Goal: Transaction & Acquisition: Book appointment/travel/reservation

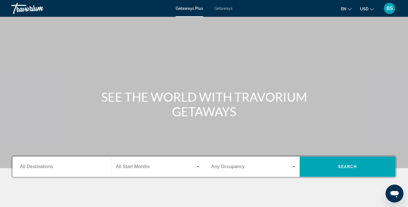
click at [32, 166] on span "All Destinations" at bounding box center [36, 166] width 33 height 5
click at [32, 166] on input "Destination All Destinations" at bounding box center [62, 167] width 84 height 7
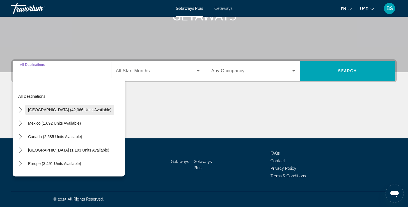
click at [45, 111] on span "[GEOGRAPHIC_DATA] (42,366 units available)" at bounding box center [69, 110] width 83 height 4
type input "**********"
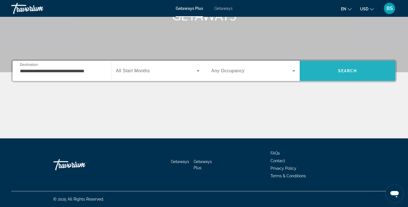
click at [347, 71] on span "Search" at bounding box center [347, 71] width 19 height 4
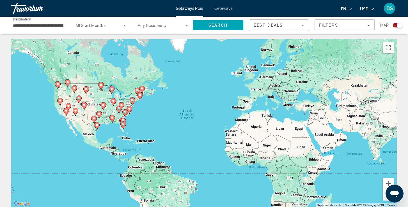
click at [104, 106] on image "Main content" at bounding box center [102, 104] width 3 height 3
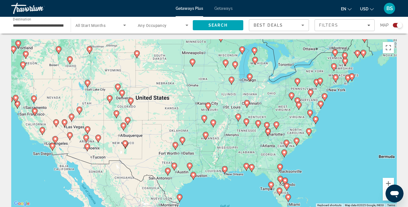
click at [204, 118] on image "Main content" at bounding box center [203, 117] width 3 height 3
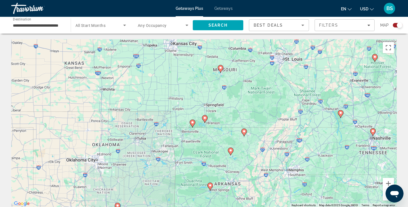
click at [205, 122] on icon "Main content" at bounding box center [205, 119] width 6 height 8
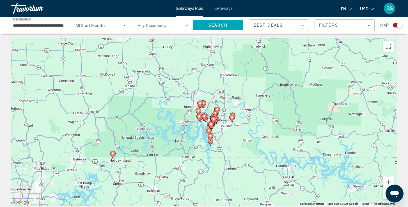
scroll to position [2, 0]
click at [207, 115] on icon "Main content" at bounding box center [204, 117] width 6 height 8
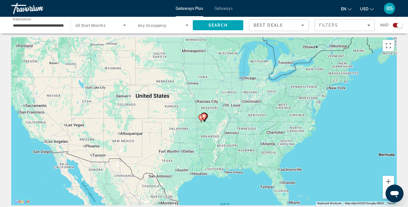
click at [203, 116] on image "Main content" at bounding box center [203, 115] width 3 height 3
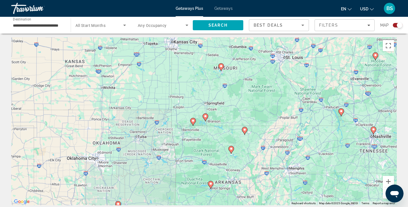
click at [202, 121] on div "To navigate, press the arrow keys. To activate drag with keyboard, press Alt + …" at bounding box center [203, 121] width 385 height 168
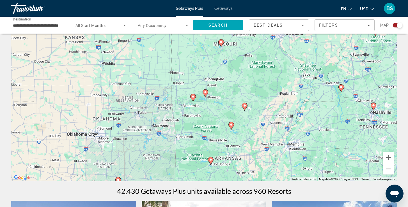
scroll to position [9, 0]
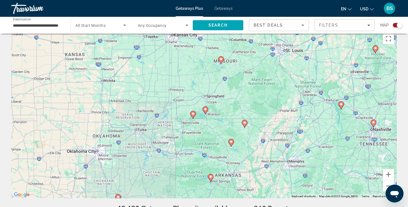
click at [206, 110] on image "Main content" at bounding box center [205, 109] width 3 height 3
type input "**********"
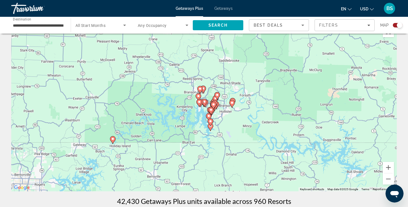
scroll to position [14, 0]
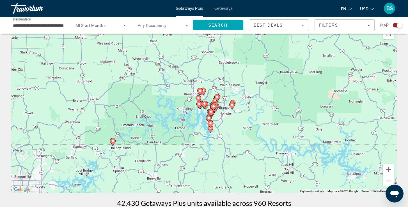
click at [205, 109] on gmp-advanced-marker "Main content" at bounding box center [205, 105] width 6 height 8
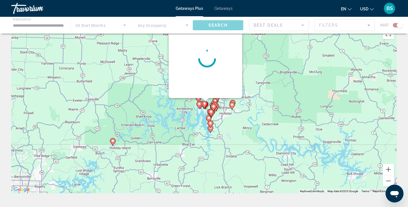
scroll to position [0, 0]
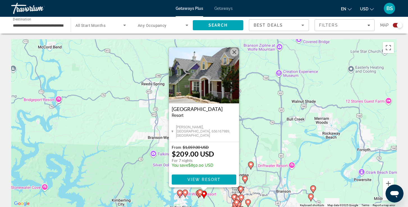
click at [235, 52] on button "Close" at bounding box center [234, 52] width 8 height 8
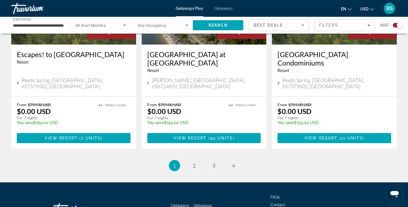
scroll to position [885, 0]
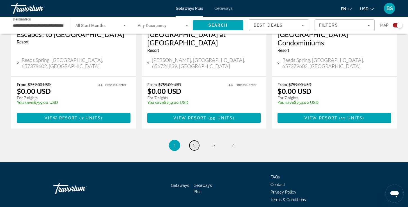
click at [194, 142] on span "2" at bounding box center [194, 145] width 3 height 6
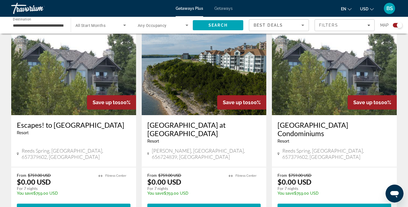
scroll to position [414, 0]
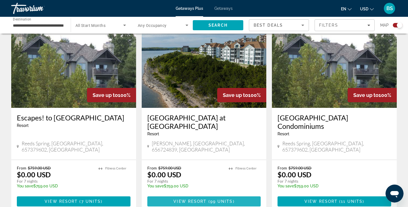
click at [192, 199] on span "View Resort" at bounding box center [189, 201] width 33 height 4
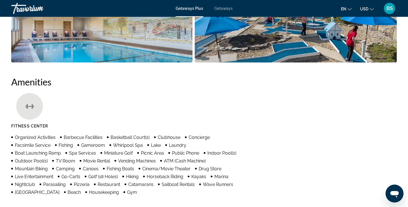
scroll to position [283, 0]
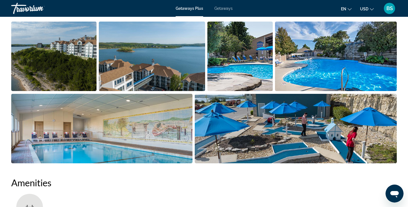
click at [222, 118] on img "Open full-screen image slider" at bounding box center [296, 129] width 202 height 70
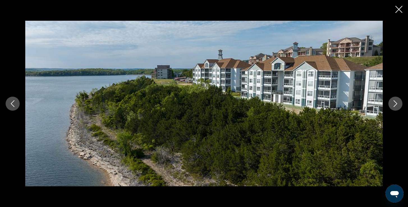
click at [398, 105] on button "Next image" at bounding box center [395, 104] width 14 height 14
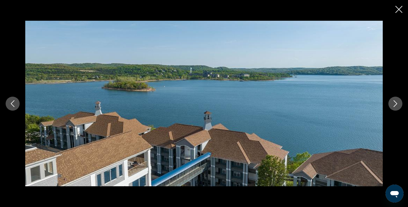
click at [398, 105] on button "Next image" at bounding box center [395, 104] width 14 height 14
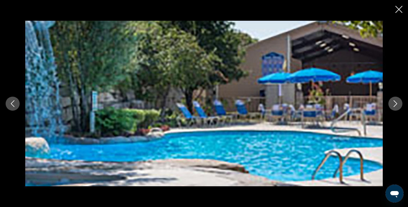
click at [398, 105] on button "Next image" at bounding box center [395, 104] width 14 height 14
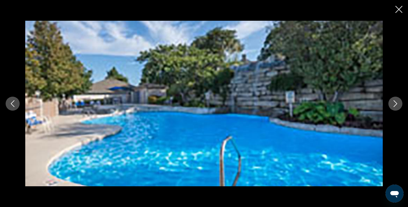
click at [398, 105] on button "Next image" at bounding box center [395, 104] width 14 height 14
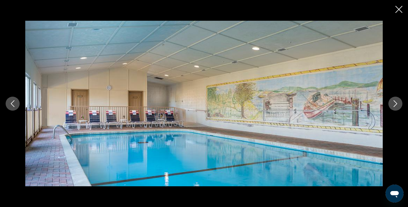
click at [398, 105] on button "Next image" at bounding box center [395, 104] width 14 height 14
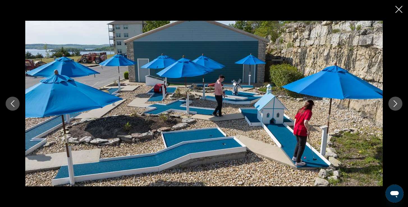
click at [398, 105] on button "Next image" at bounding box center [395, 104] width 14 height 14
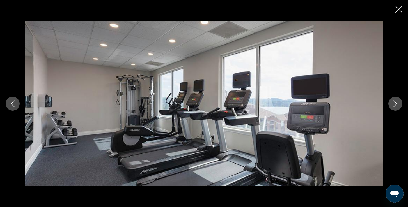
click at [398, 105] on button "Next image" at bounding box center [395, 104] width 14 height 14
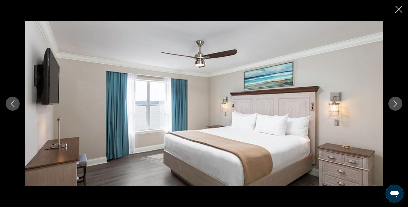
click at [399, 10] on icon "Close slideshow" at bounding box center [398, 9] width 7 height 7
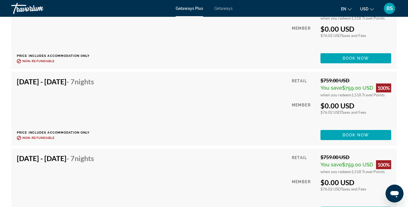
scroll to position [1696, 0]
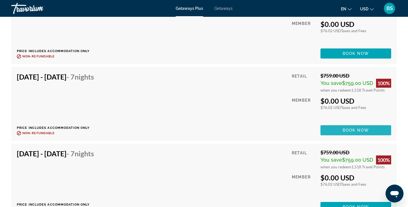
click at [351, 128] on span "Book now" at bounding box center [355, 130] width 27 height 4
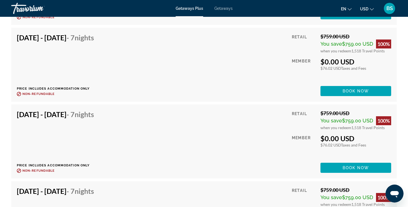
scroll to position [1812, 0]
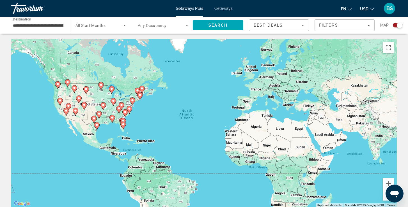
click at [100, 114] on image "Main content" at bounding box center [98, 113] width 3 height 3
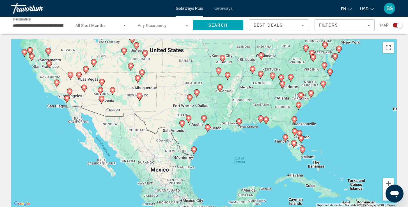
click at [219, 71] on image "Main content" at bounding box center [218, 70] width 3 height 3
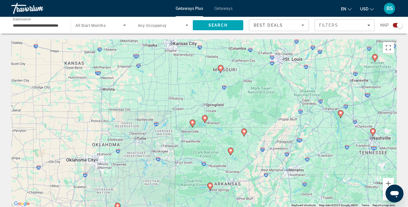
click at [385, 197] on button "Zoom out" at bounding box center [387, 195] width 11 height 11
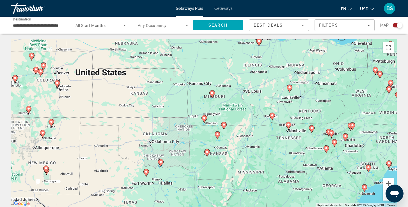
click at [205, 118] on image "Main content" at bounding box center [203, 117] width 3 height 3
type input "**********"
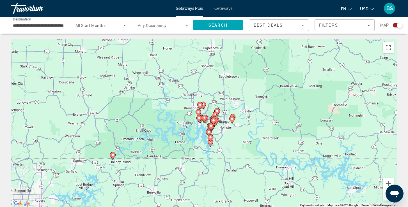
click at [149, 27] on span "Any Occupancy" at bounding box center [152, 25] width 29 height 4
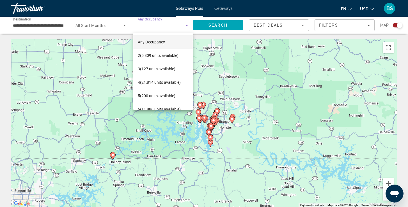
click at [343, 25] on div at bounding box center [204, 103] width 408 height 207
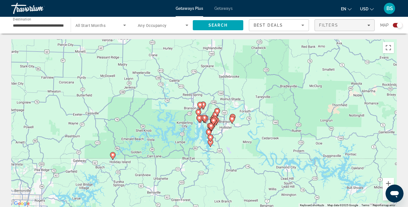
click at [368, 26] on icon "Filters" at bounding box center [368, 25] width 3 height 1
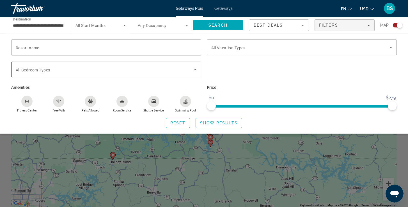
click at [195, 68] on icon "Search widget" at bounding box center [195, 69] width 7 height 7
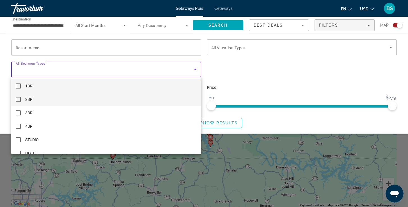
click at [20, 99] on mat-pseudo-checkbox at bounding box center [18, 99] width 5 height 5
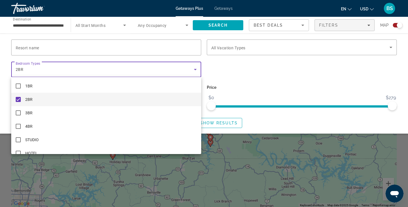
click at [220, 126] on div at bounding box center [204, 103] width 408 height 207
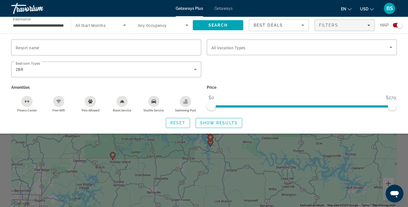
click at [220, 125] on span "Show Results" at bounding box center [219, 123] width 38 height 4
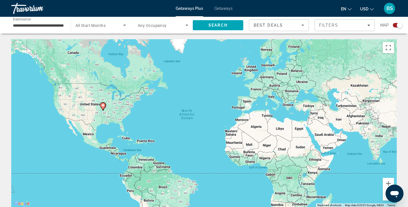
click at [104, 104] on image "Main content" at bounding box center [102, 105] width 3 height 3
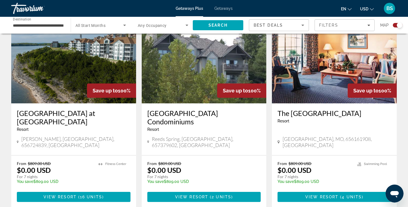
scroll to position [410, 0]
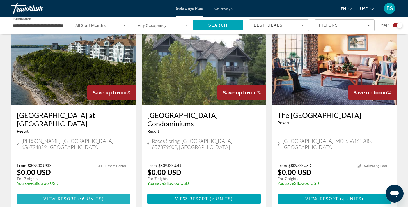
click at [102, 192] on span "Main content" at bounding box center [74, 198] width 114 height 13
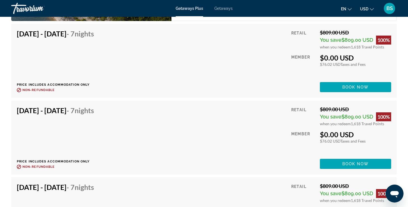
scroll to position [1010, 0]
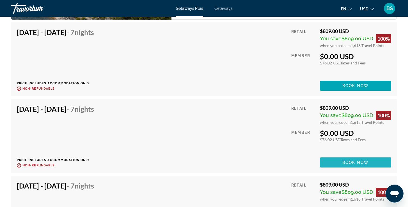
click at [352, 160] on span "Book now" at bounding box center [355, 162] width 27 height 4
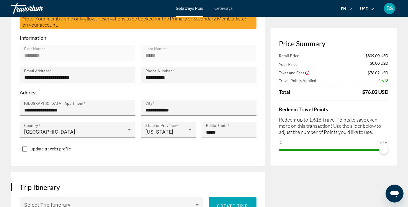
scroll to position [190, 0]
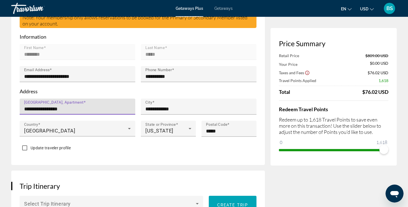
drag, startPoint x: 73, startPoint y: 105, endPoint x: 36, endPoint y: 98, distance: 37.7
type input "*"
type input "**********"
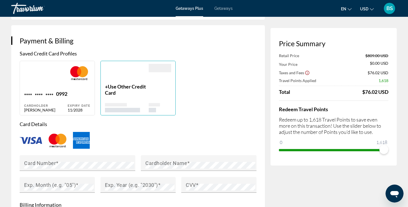
scroll to position [400, 0]
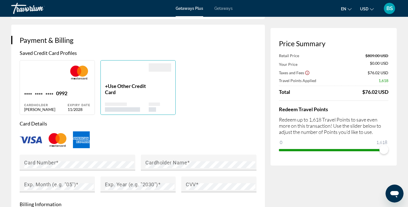
click at [113, 83] on span "Use Other Credit Card" at bounding box center [125, 89] width 41 height 12
click at [109, 83] on span "Use Other Credit Card" at bounding box center [125, 89] width 41 height 12
click at [105, 83] on p "+ Use Other Credit Card" at bounding box center [127, 89] width 44 height 12
click at [119, 77] on div "Main content" at bounding box center [127, 73] width 44 height 20
click at [39, 160] on mat-label "Card Number" at bounding box center [40, 163] width 32 height 6
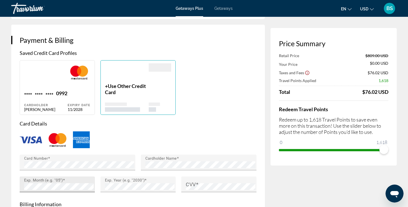
scroll to position [513, 0]
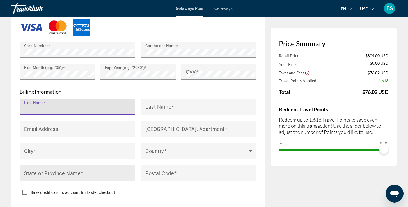
type input "**********"
type input "**"
type input "*****"
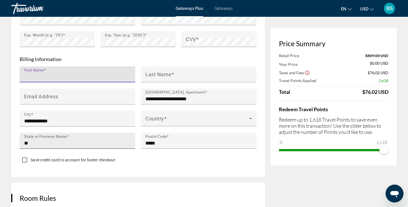
scroll to position [548, 0]
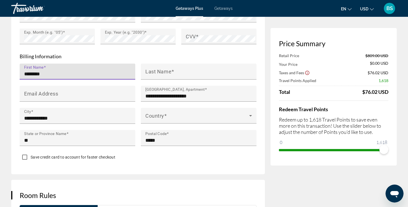
type input "********"
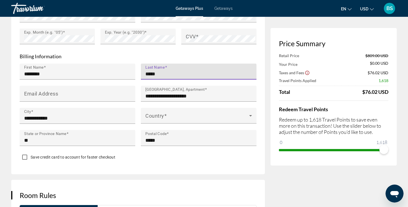
type input "*****"
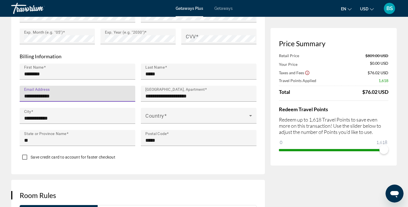
type input "**********"
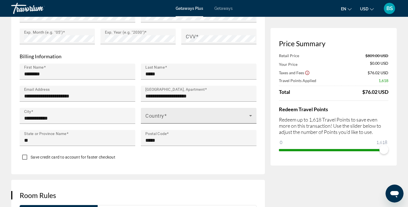
click at [162, 115] on span "Main content" at bounding box center [197, 118] width 104 height 7
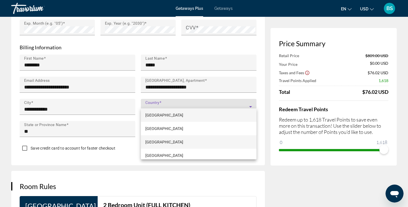
scroll to position [715, 0]
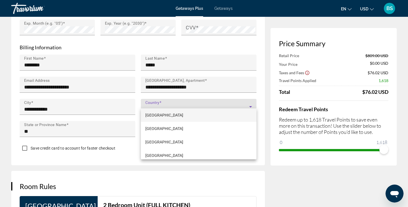
click at [161, 97] on div at bounding box center [204, 103] width 408 height 207
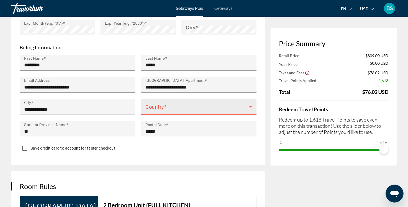
click at [167, 106] on span "Main content" at bounding box center [197, 109] width 104 height 7
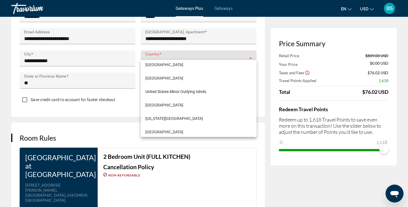
scroll to position [3239, 0]
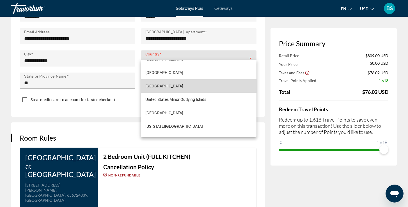
click at [160, 86] on span "[GEOGRAPHIC_DATA]" at bounding box center [164, 86] width 38 height 7
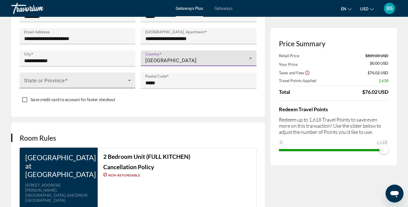
click at [122, 79] on span "Main content" at bounding box center [76, 82] width 104 height 7
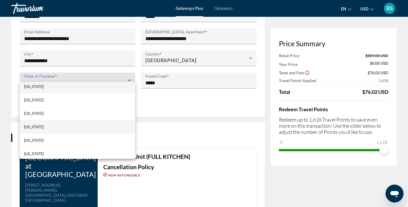
scroll to position [438, 0]
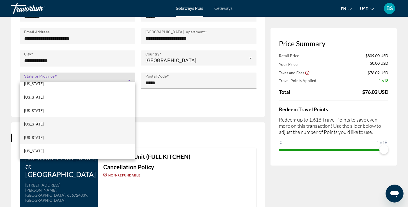
click at [48, 137] on mat-option "[US_STATE]" at bounding box center [78, 137] width 116 height 13
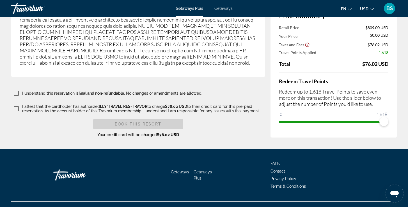
scroll to position [1009, 0]
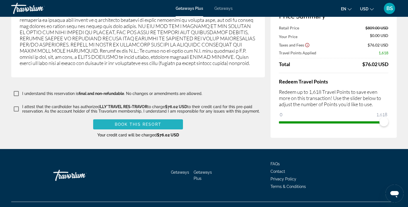
click at [137, 122] on span "Book this Resort" at bounding box center [138, 124] width 47 height 4
click at [138, 122] on span "Book this Resort" at bounding box center [138, 124] width 47 height 4
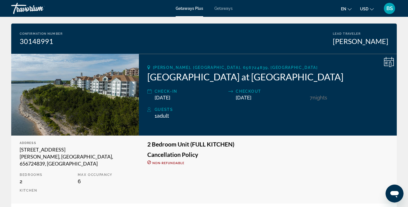
scroll to position [39, 0]
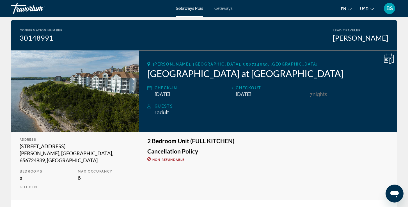
click at [109, 95] on img "Main content" at bounding box center [75, 91] width 128 height 82
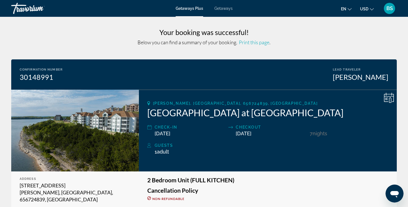
scroll to position [0, 0]
click at [121, 132] on img "Main content" at bounding box center [75, 131] width 128 height 82
